Goal: Task Accomplishment & Management: Use online tool/utility

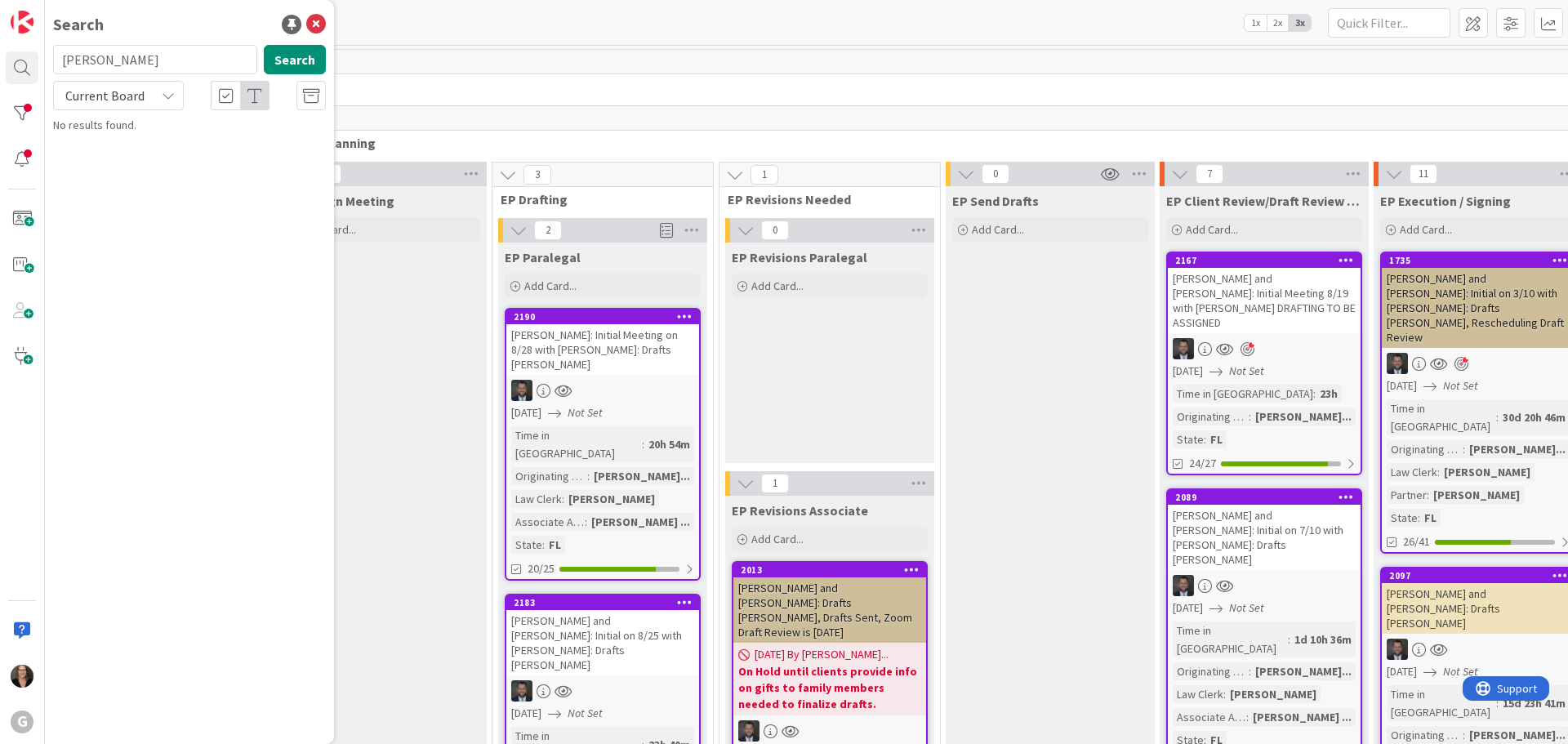
type input "[PERSON_NAME]"
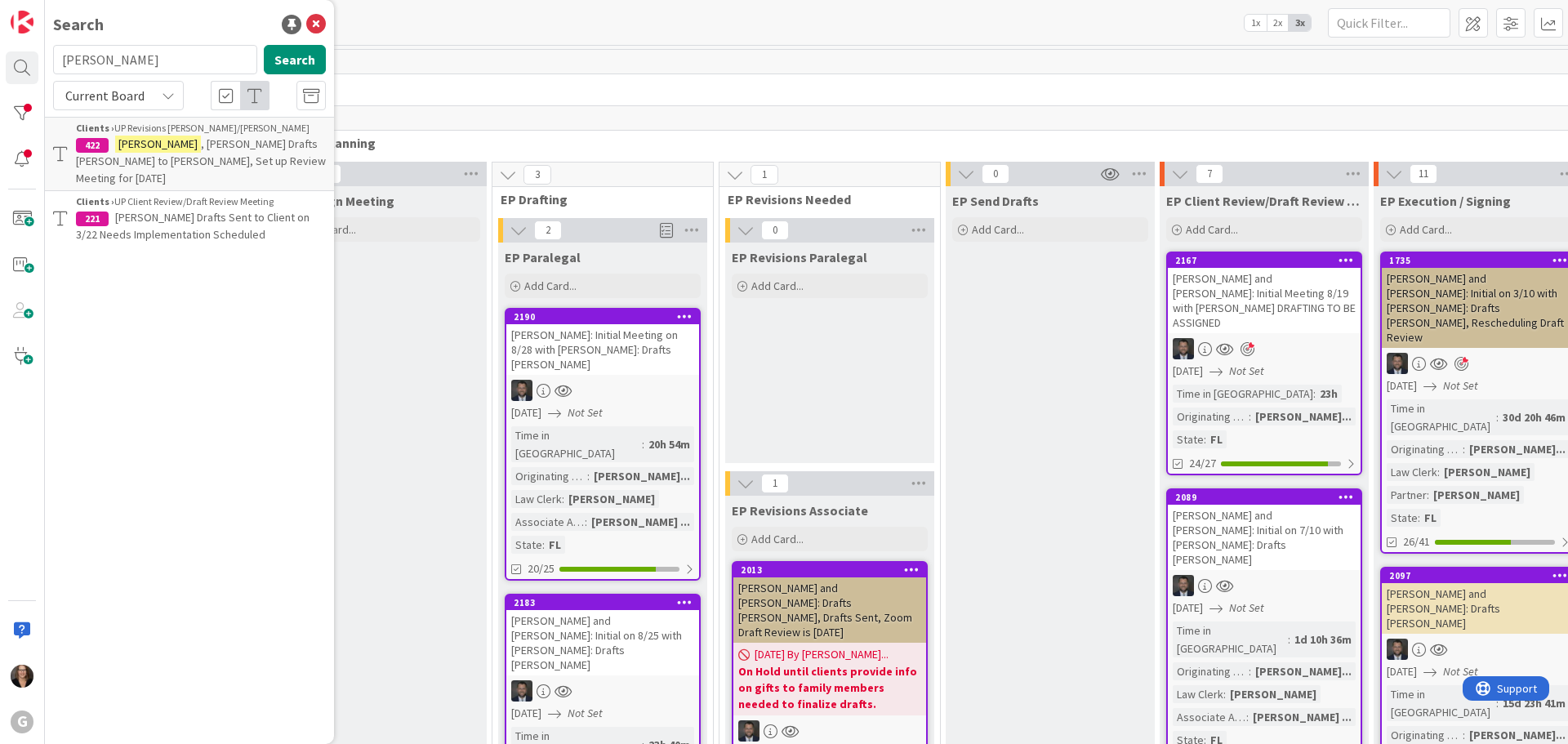
click at [169, 140] on span ", [PERSON_NAME] Drafts [PERSON_NAME] to [PERSON_NAME], Set up Review Meeting fo…" at bounding box center [201, 161] width 250 height 49
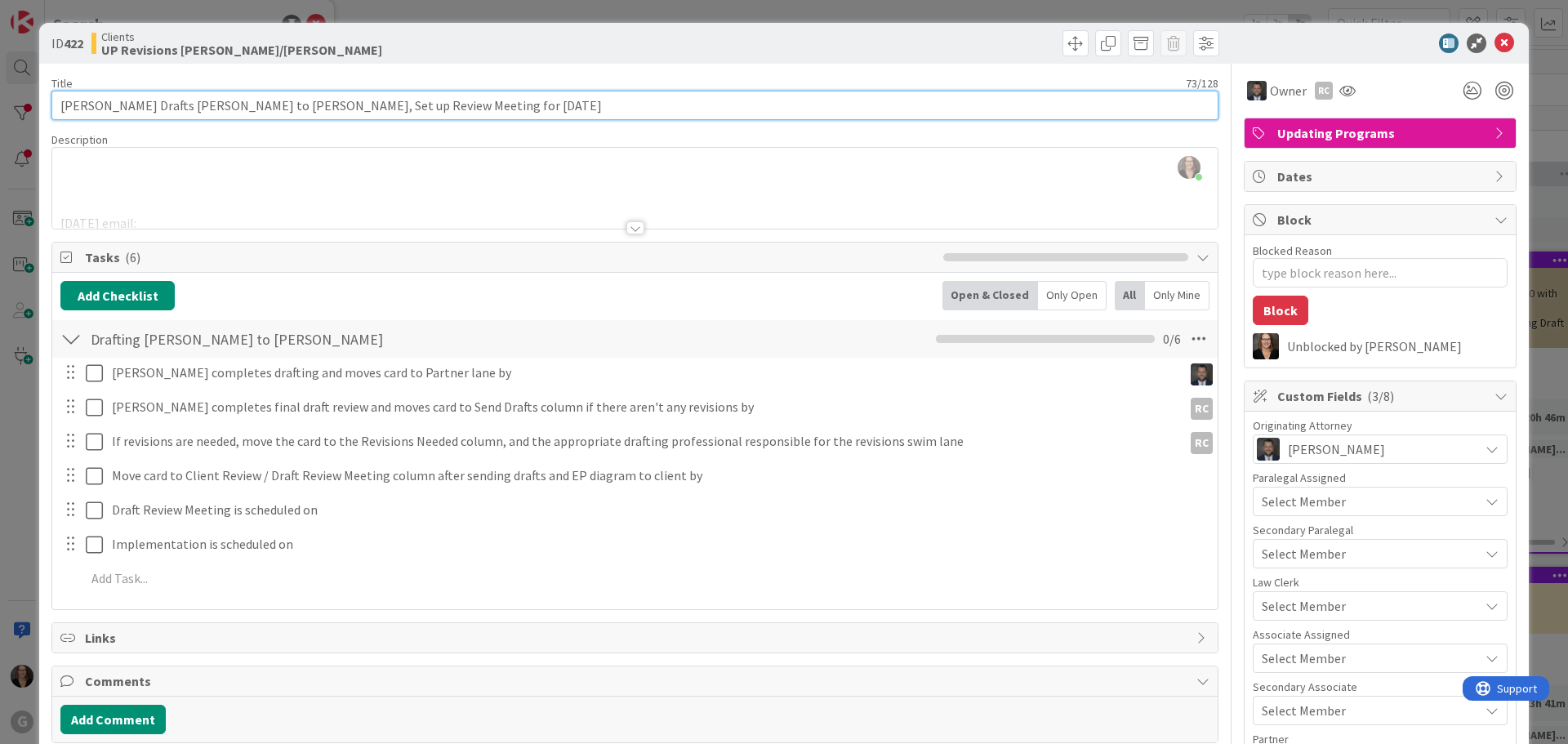
click at [476, 105] on input "[PERSON_NAME] Drafts [PERSON_NAME] to [PERSON_NAME], Set up Review Meeting for …" at bounding box center [635, 105] width 1167 height 29
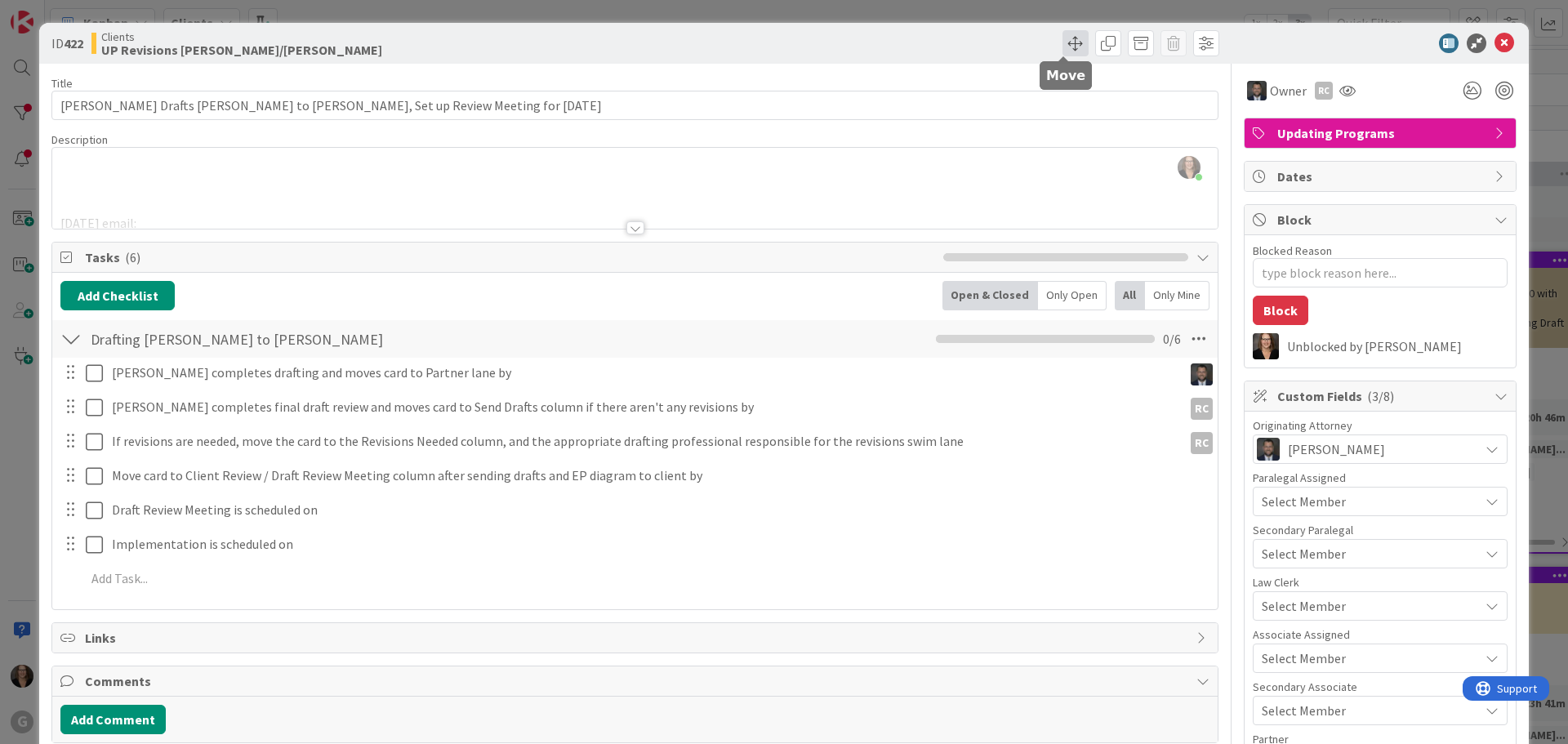
click at [1062, 42] on span at bounding box center [1075, 43] width 26 height 26
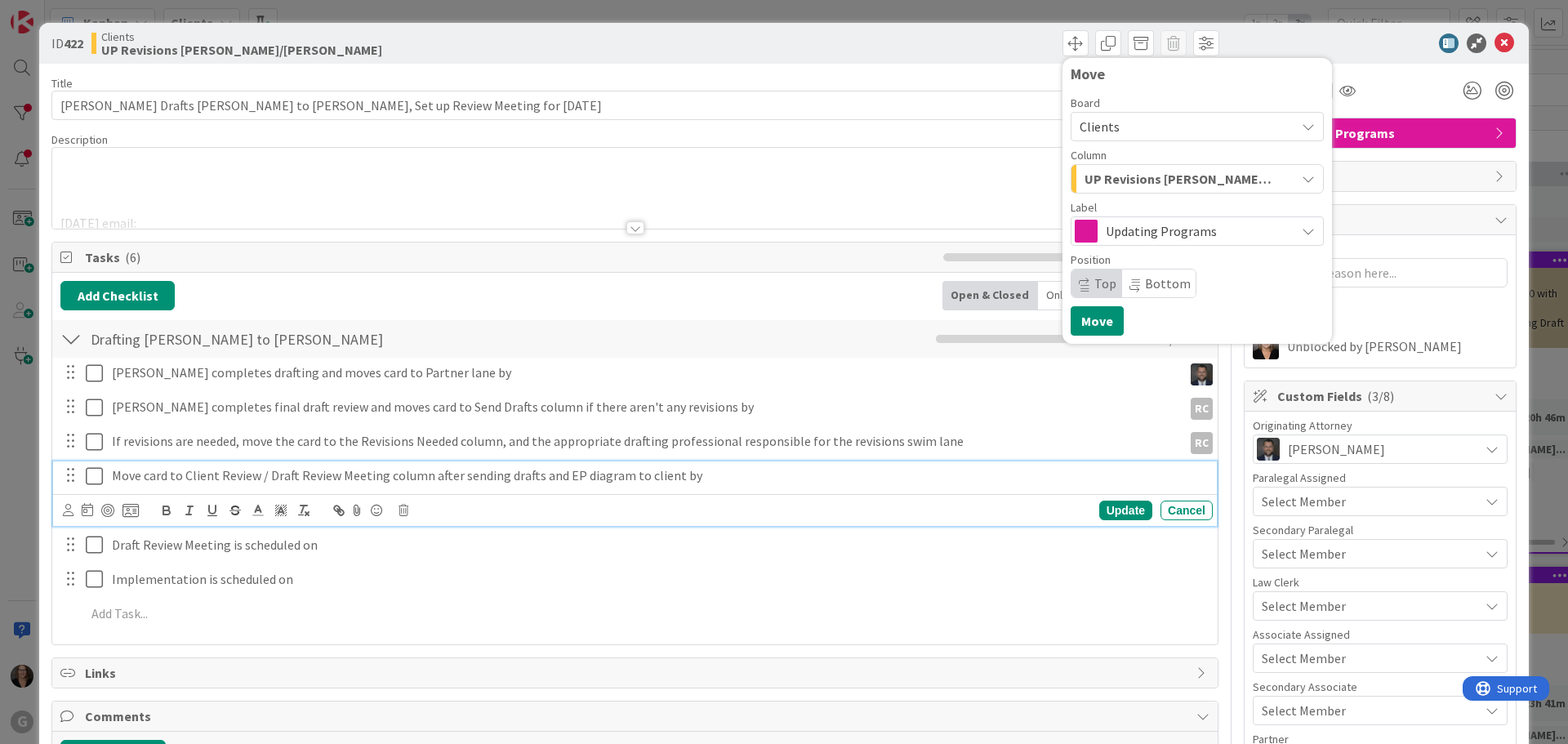
click at [1053, 479] on p "Move card to Client Review / Draft Review Meeting column after sending drafts a…" at bounding box center [659, 475] width 1094 height 19
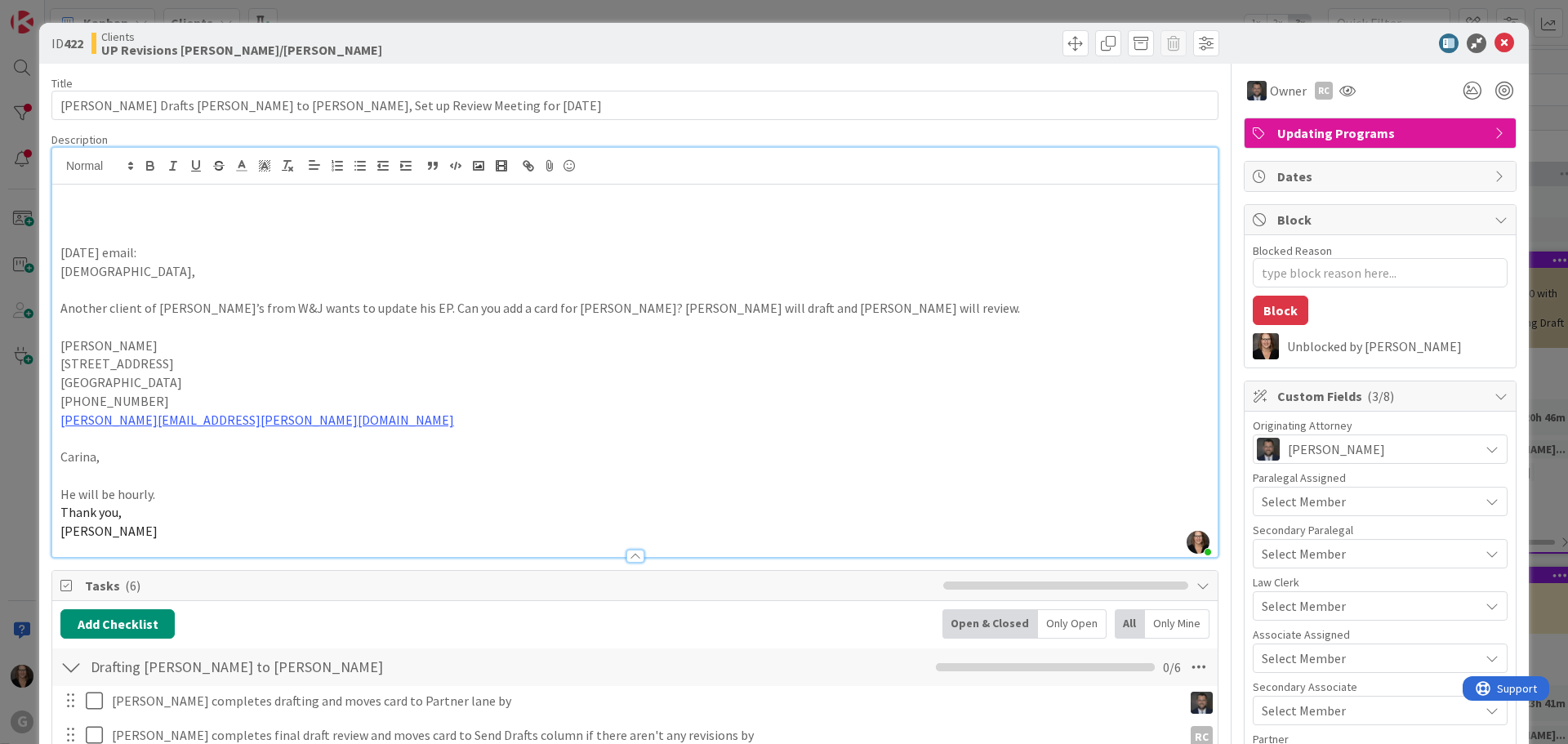
click at [165, 170] on div "[PERSON_NAME] just joined [DATE] email: [PERSON_NAME], Another client of [PERSO…" at bounding box center [635, 353] width 1165 height 409
type textarea "x"
